Goal: Transaction & Acquisition: Book appointment/travel/reservation

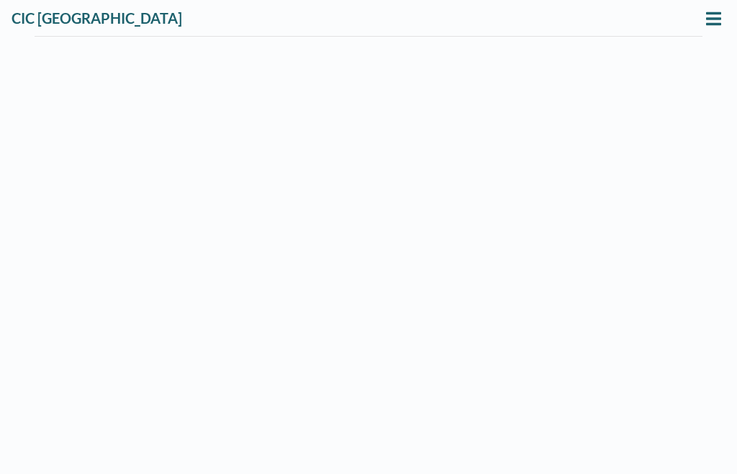
scroll to position [1, 0]
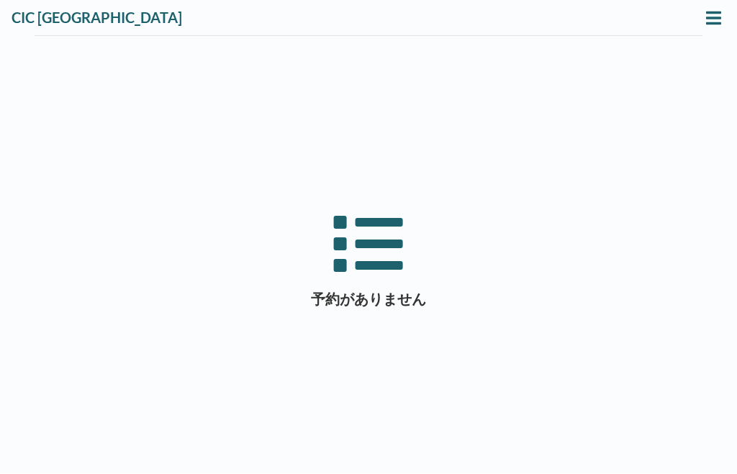
click at [712, 17] on icon at bounding box center [713, 18] width 15 height 13
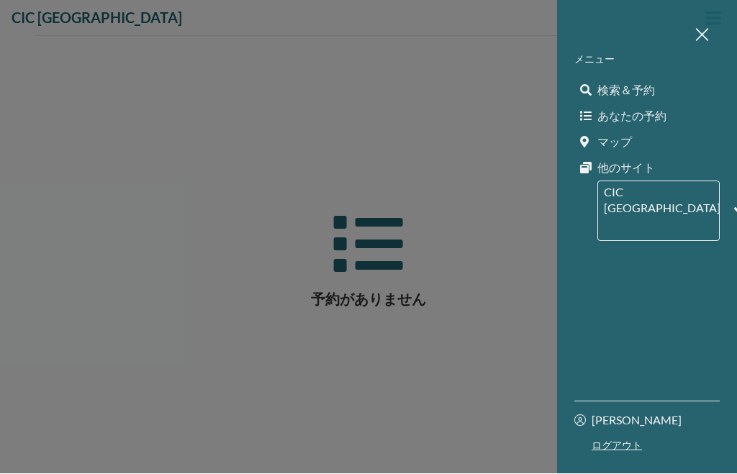
click at [652, 90] on span "検索＆予約" at bounding box center [626, 90] width 58 height 14
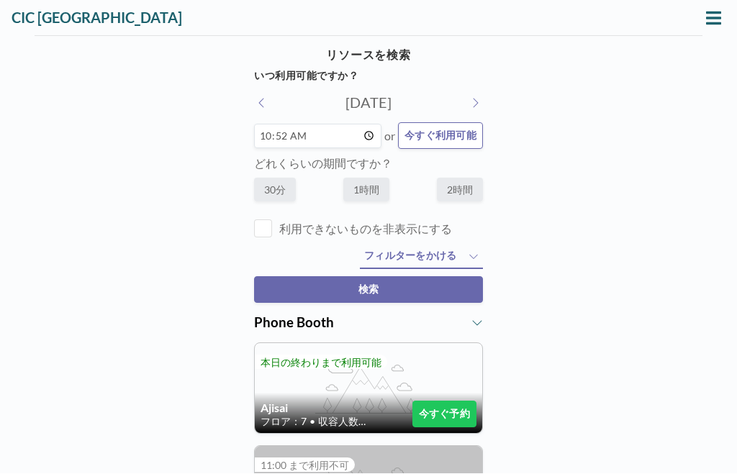
click at [467, 105] on button at bounding box center [475, 103] width 16 height 15
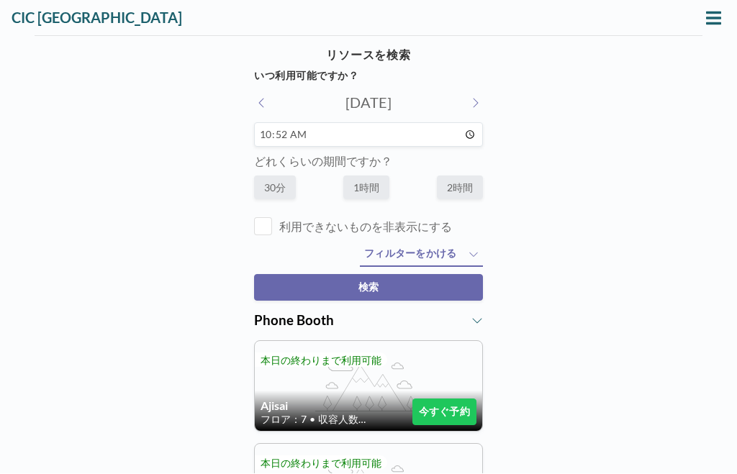
click at [477, 99] on icon at bounding box center [474, 104] width 7 height 12
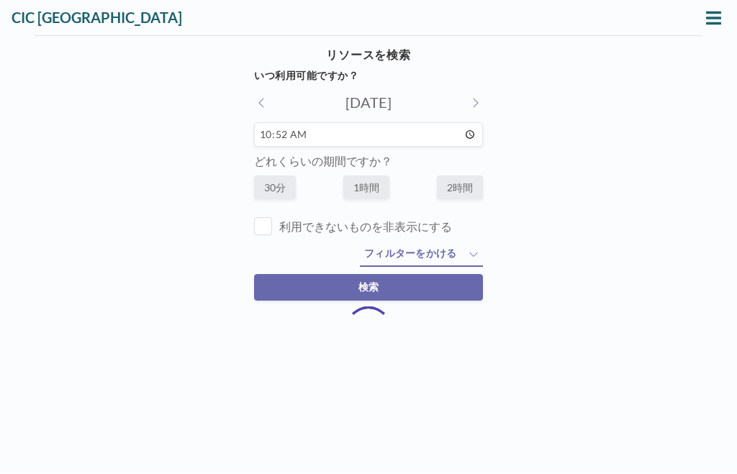
type input "[DATE]"
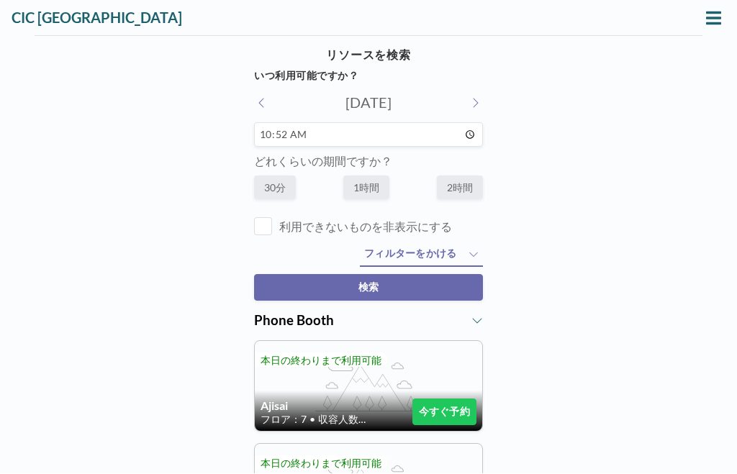
click at [425, 140] on input "10:52" at bounding box center [368, 135] width 229 height 24
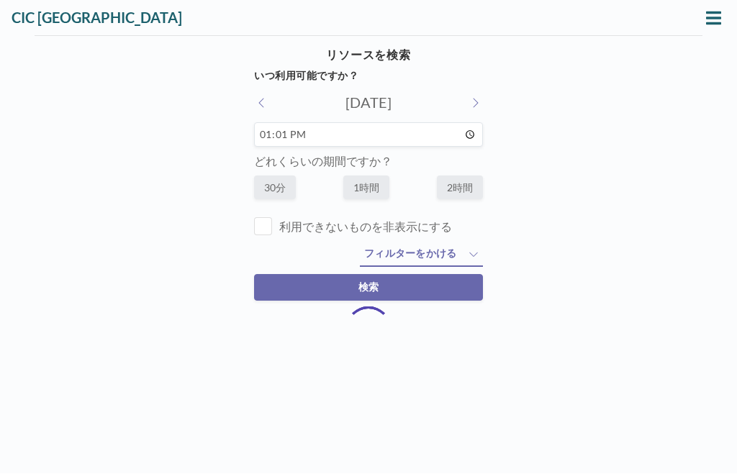
type input "13:00"
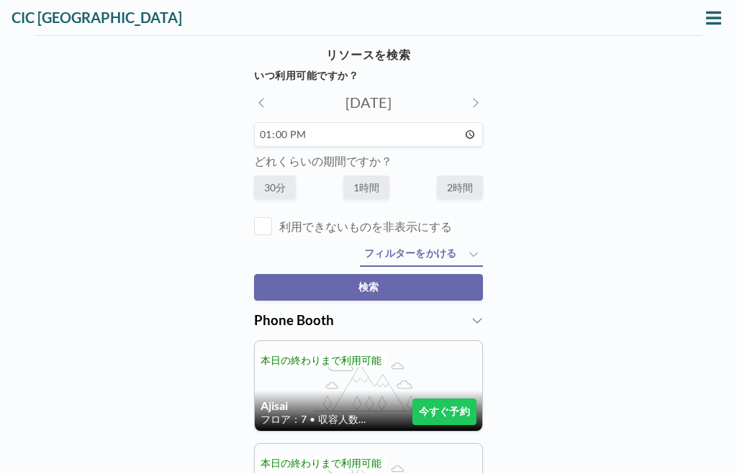
click at [368, 191] on label "1時間" at bounding box center [366, 188] width 46 height 24
radio input "true"
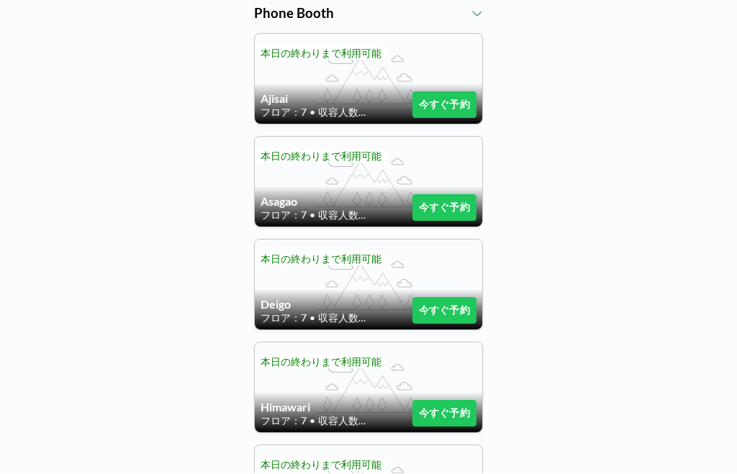
scroll to position [221, 0]
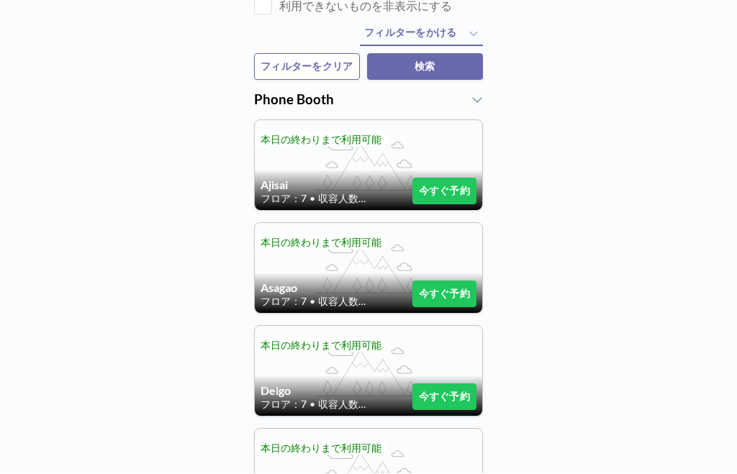
click at [476, 105] on icon at bounding box center [477, 100] width 12 height 12
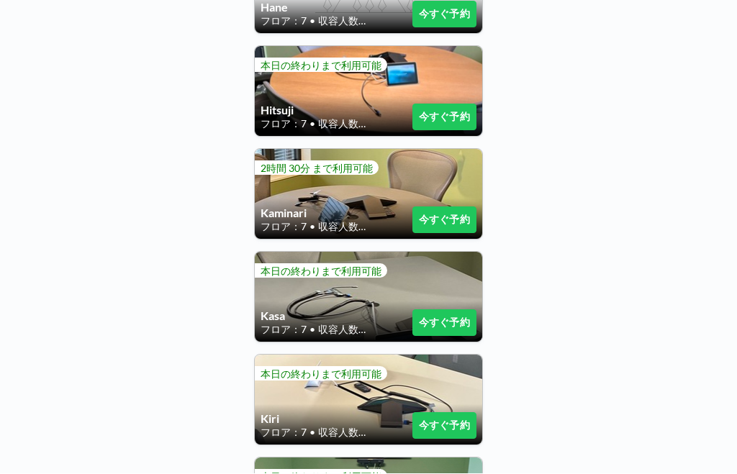
scroll to position [421, 0]
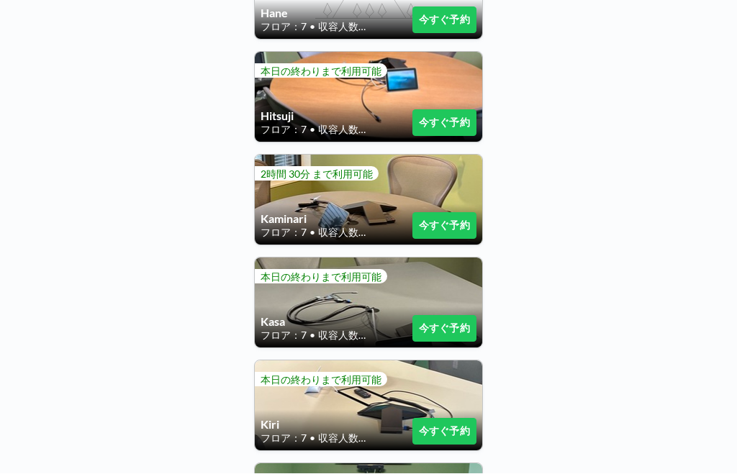
click at [441, 121] on button "今すぐ予約" at bounding box center [444, 123] width 64 height 27
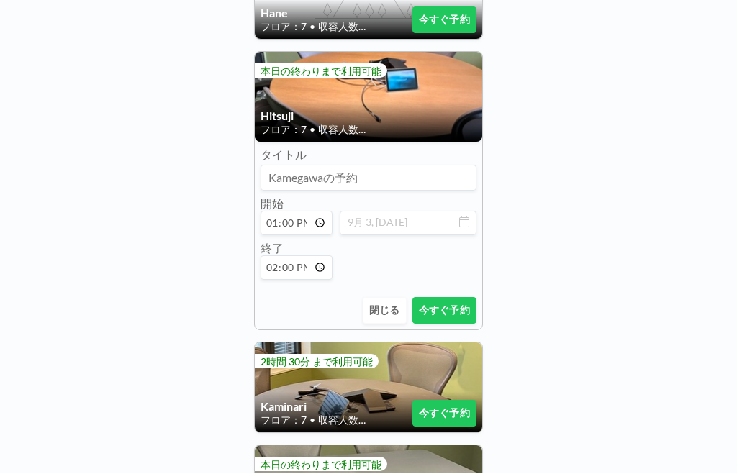
click at [453, 307] on button "今すぐ予約" at bounding box center [444, 311] width 64 height 27
